Goal: Check status: Check status

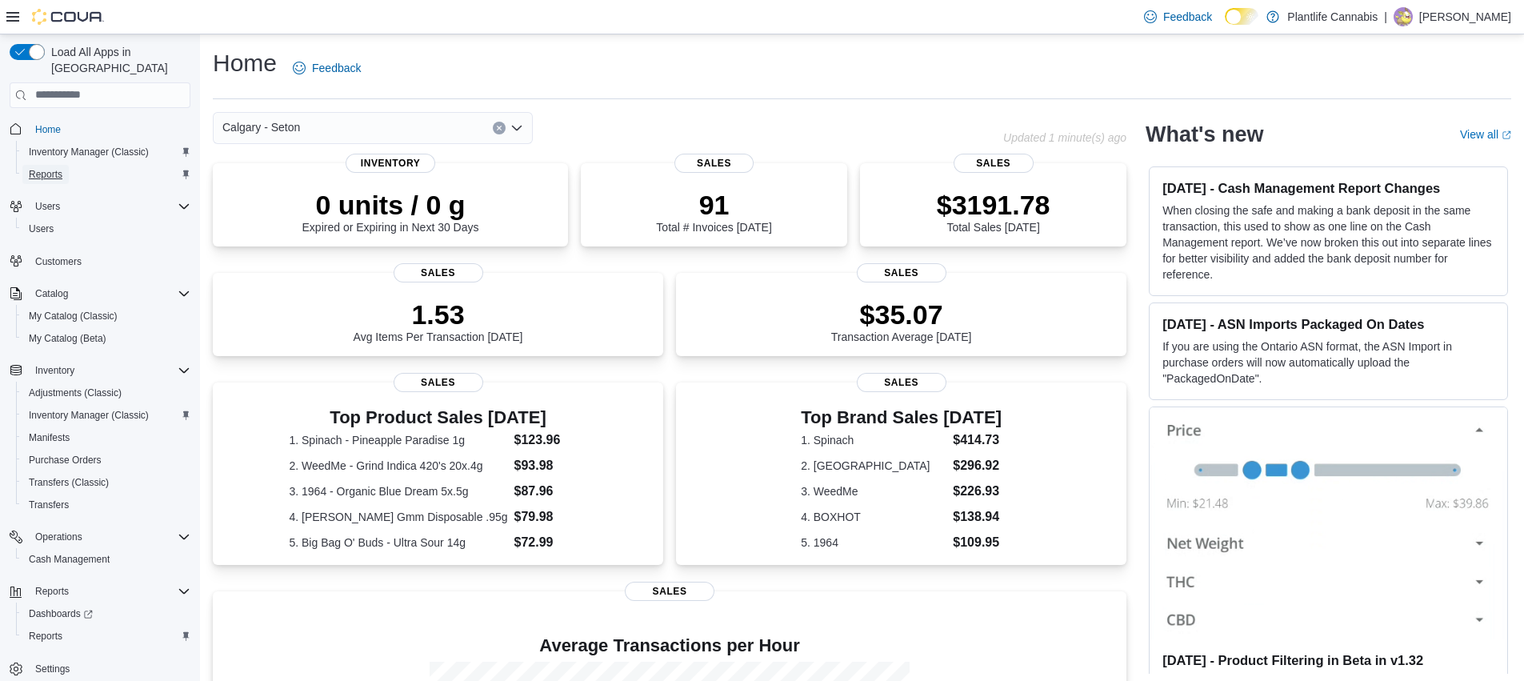
click at [61, 168] on span "Reports" at bounding box center [46, 174] width 34 height 13
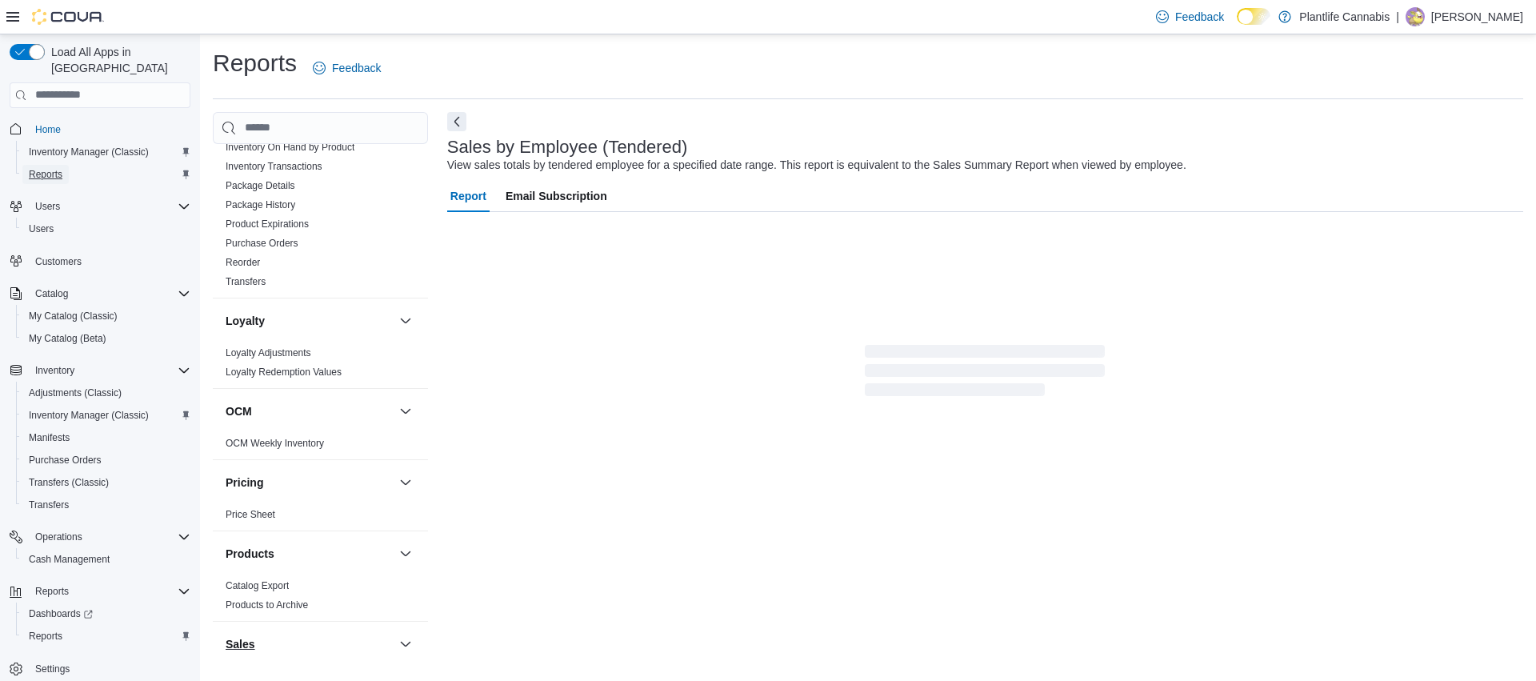
scroll to position [851, 0]
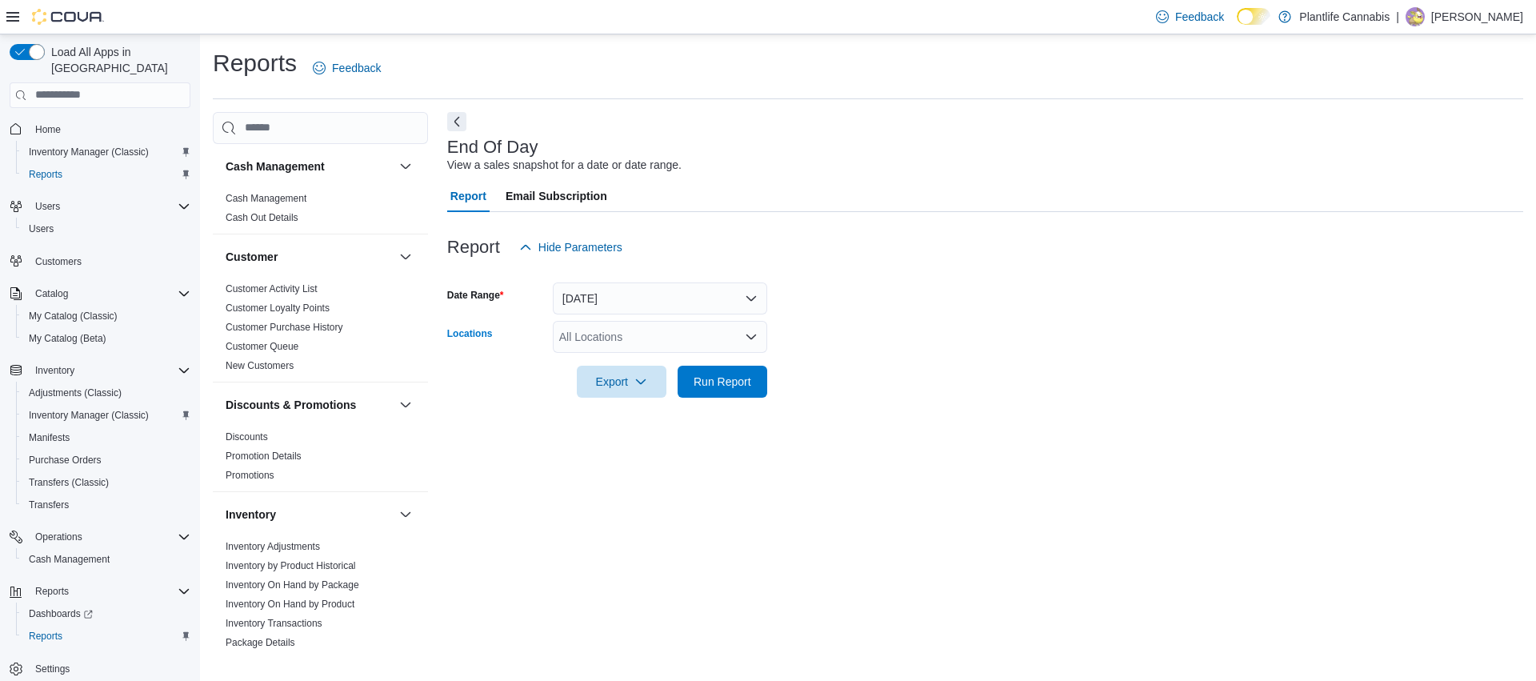
click at [593, 342] on div "All Locations" at bounding box center [660, 337] width 214 height 32
type input "***"
click at [624, 361] on span "Calgary - Seton" at bounding box center [634, 364] width 78 height 16
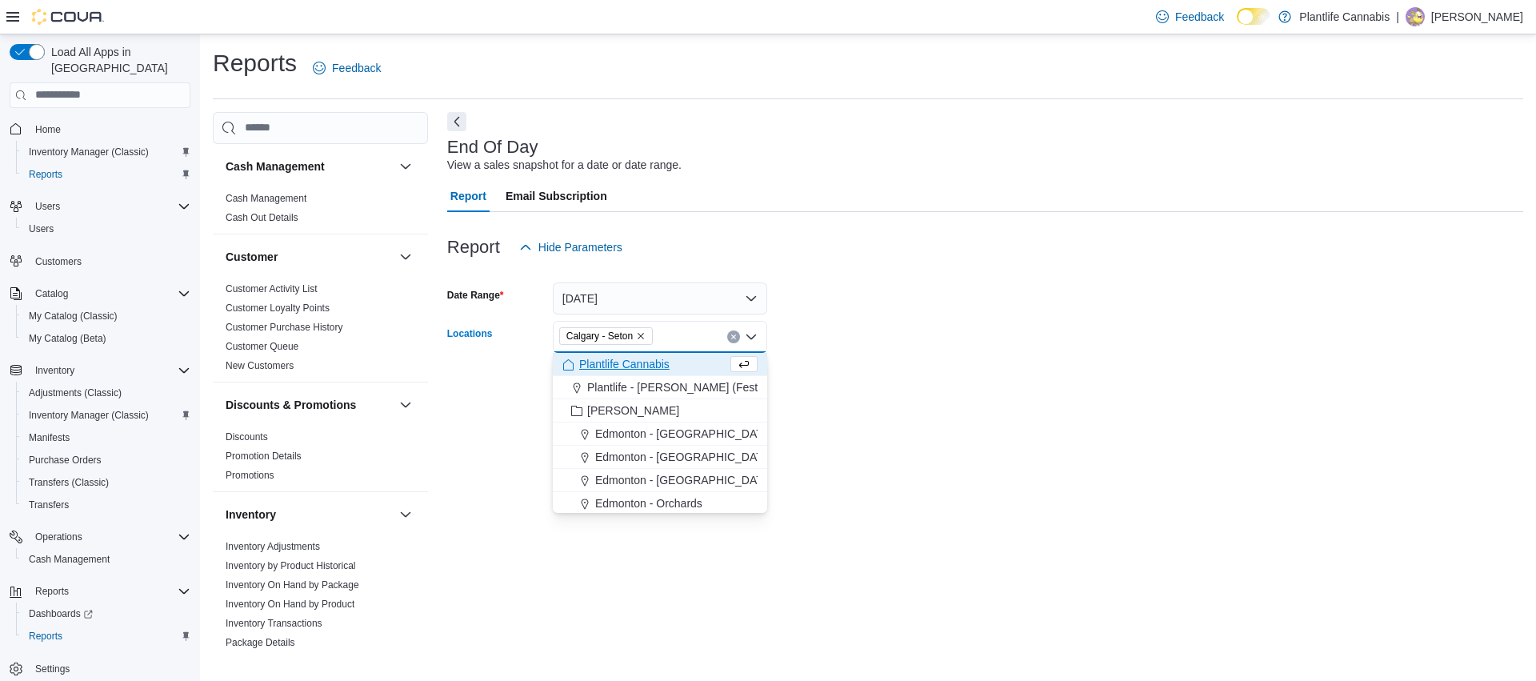
click at [857, 384] on form "Date Range Today Locations Calgary - Seton Combo box. Selected. Calgary - Seton…" at bounding box center [985, 330] width 1076 height 134
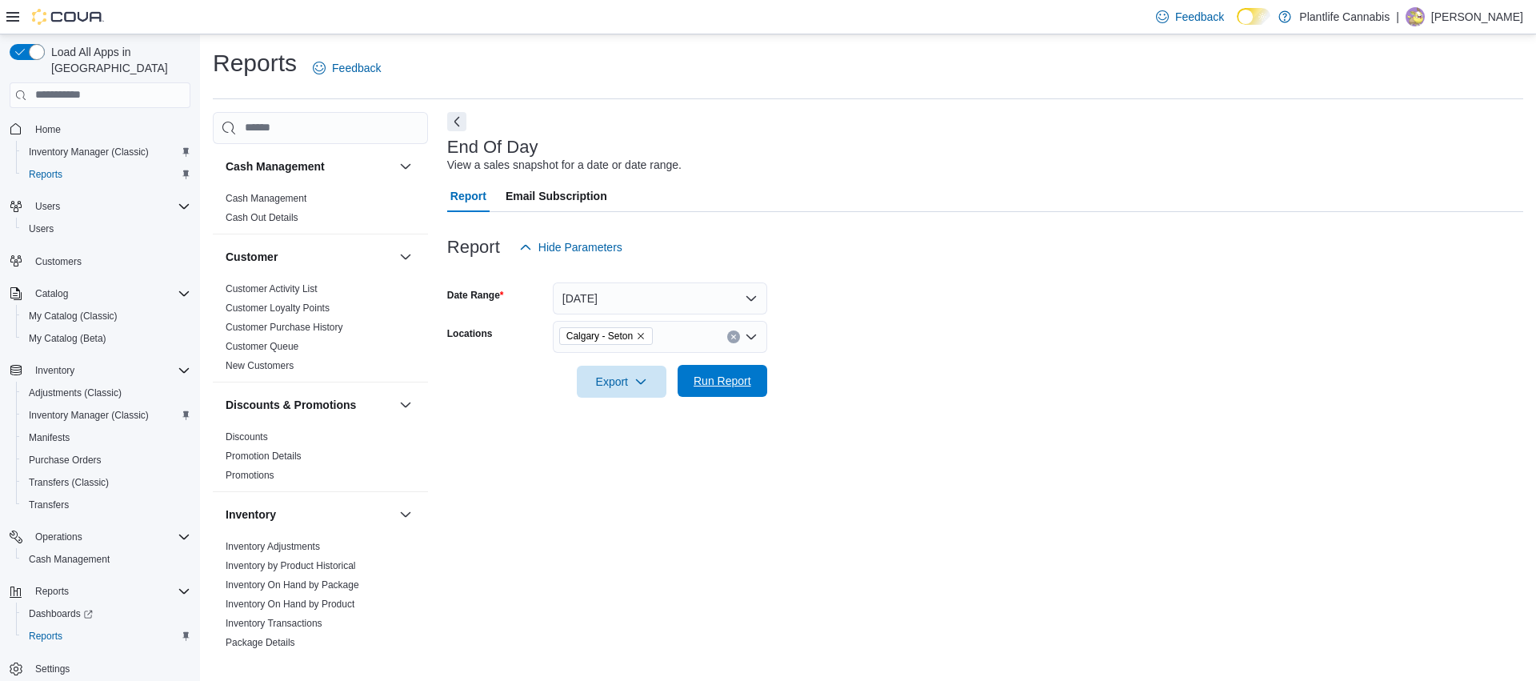
click at [750, 385] on span "Run Report" at bounding box center [723, 381] width 58 height 16
